Goal: Transaction & Acquisition: Purchase product/service

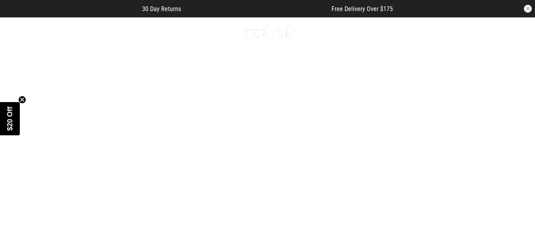
click at [96, 31] on link "Sale" at bounding box center [98, 32] width 13 height 8
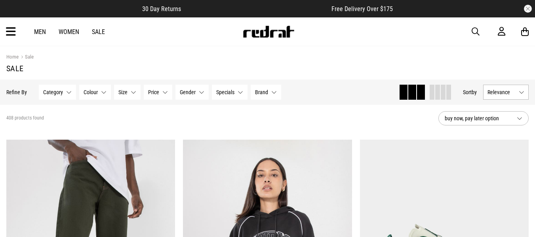
click at [96, 31] on link "Sale" at bounding box center [98, 32] width 13 height 8
click at [129, 89] on button "Size None selected" at bounding box center [127, 92] width 27 height 15
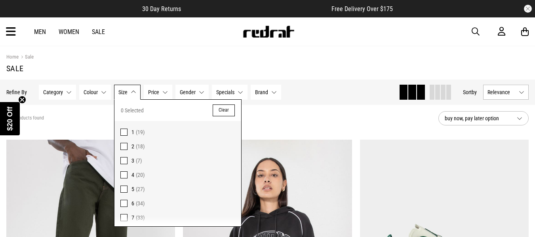
click at [133, 61] on div "Home Sale" at bounding box center [267, 57] width 522 height 9
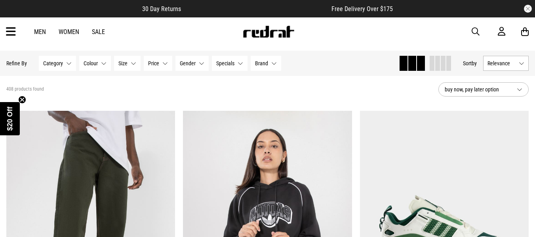
scroll to position [30, 0]
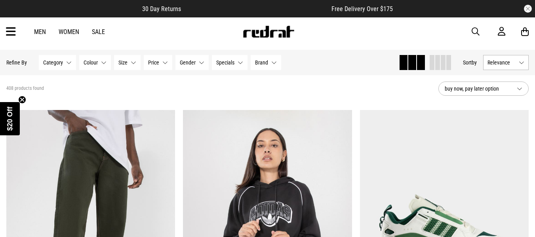
click at [163, 63] on button "Price None selected" at bounding box center [158, 62] width 29 height 15
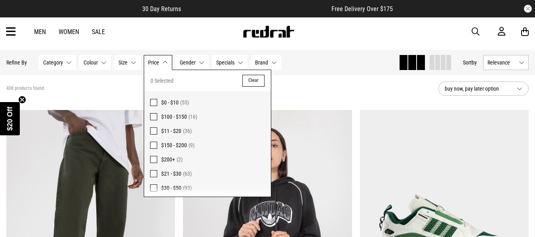
click at [175, 30] on div "Men Women Sale Sign in New Back Footwear Back Mens Back Womens Back Youth & Kid…" at bounding box center [267, 31] width 535 height 29
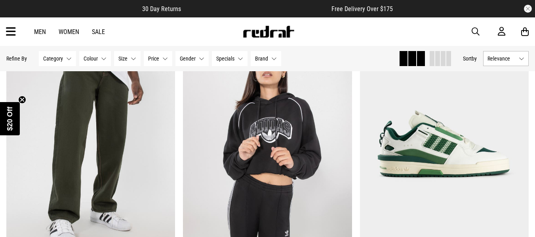
scroll to position [118, 0]
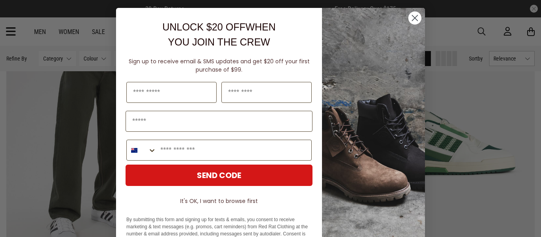
click at [409, 17] on circle "Close dialog" at bounding box center [414, 17] width 13 height 13
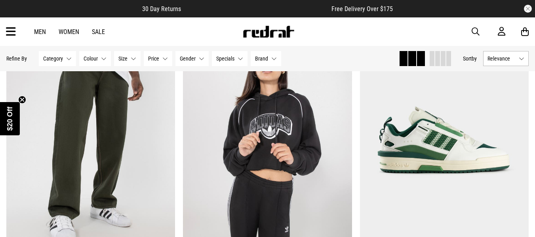
click at [471, 29] on div "Men Women Sale Sign in New Back Footwear Back Mens Back Womens Back Youth & Kid…" at bounding box center [267, 31] width 535 height 29
click at [474, 30] on span "button" at bounding box center [476, 32] width 8 height 10
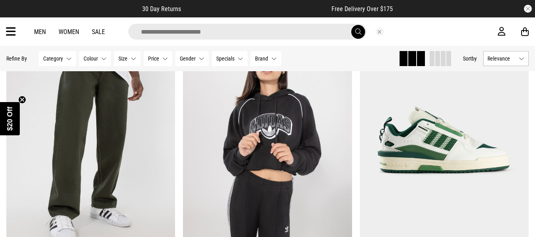
click at [299, 33] on input "search" at bounding box center [247, 32] width 238 height 16
type input "*******"
click at [351, 25] on button "submit" at bounding box center [358, 32] width 14 height 14
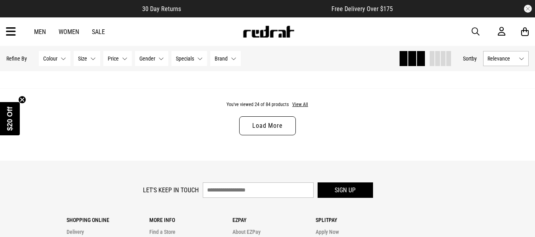
scroll to position [2413, 0]
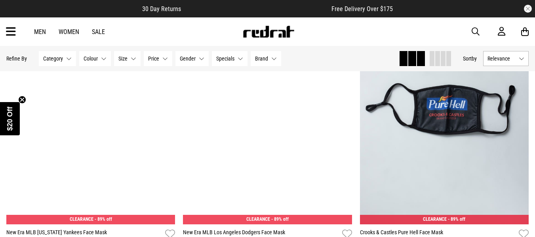
scroll to position [1038, 0]
